Goal: Information Seeking & Learning: Learn about a topic

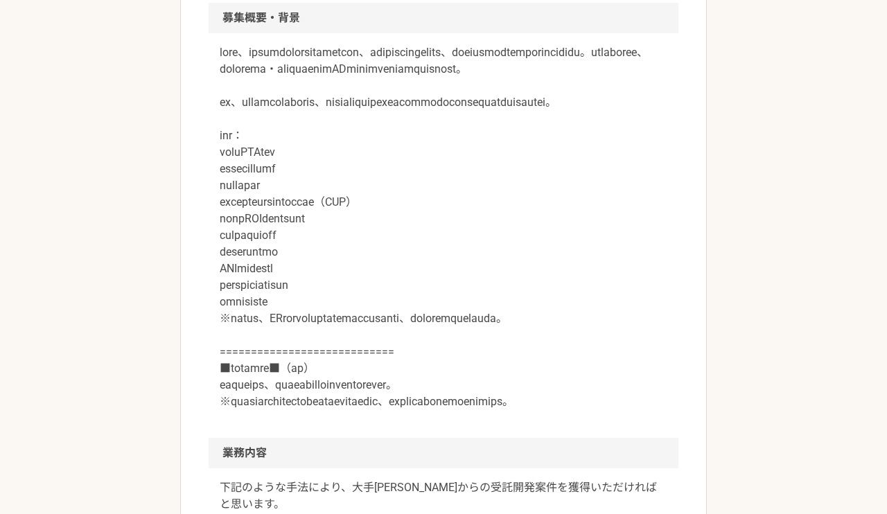
scroll to position [455, 0]
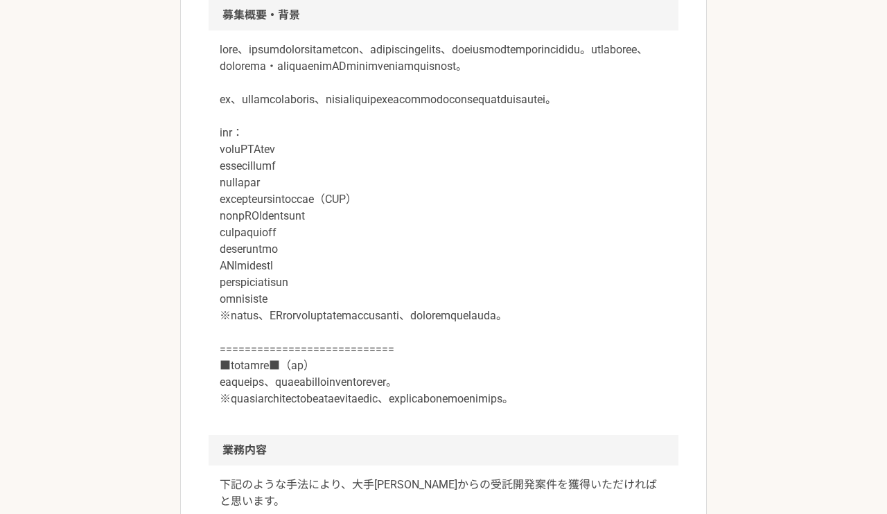
click at [492, 251] on p at bounding box center [444, 225] width 448 height 366
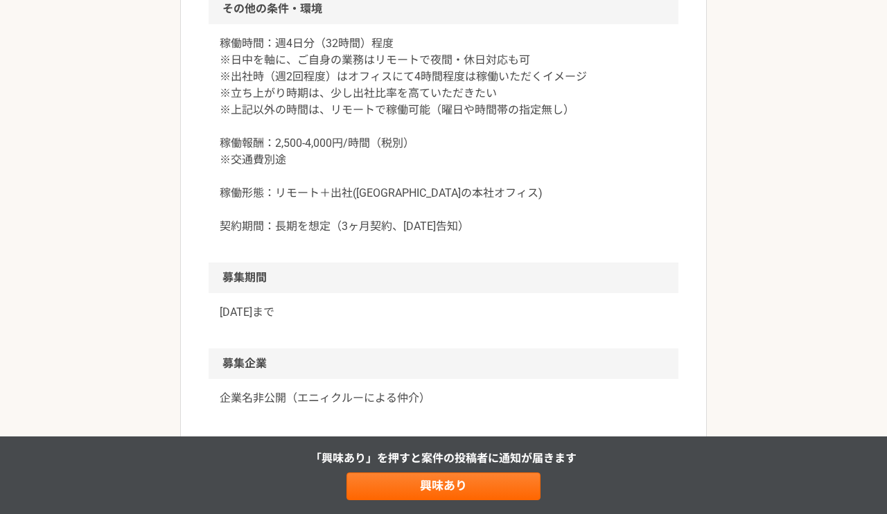
scroll to position [1560, 0]
